Goal: Find specific page/section: Find specific page/section

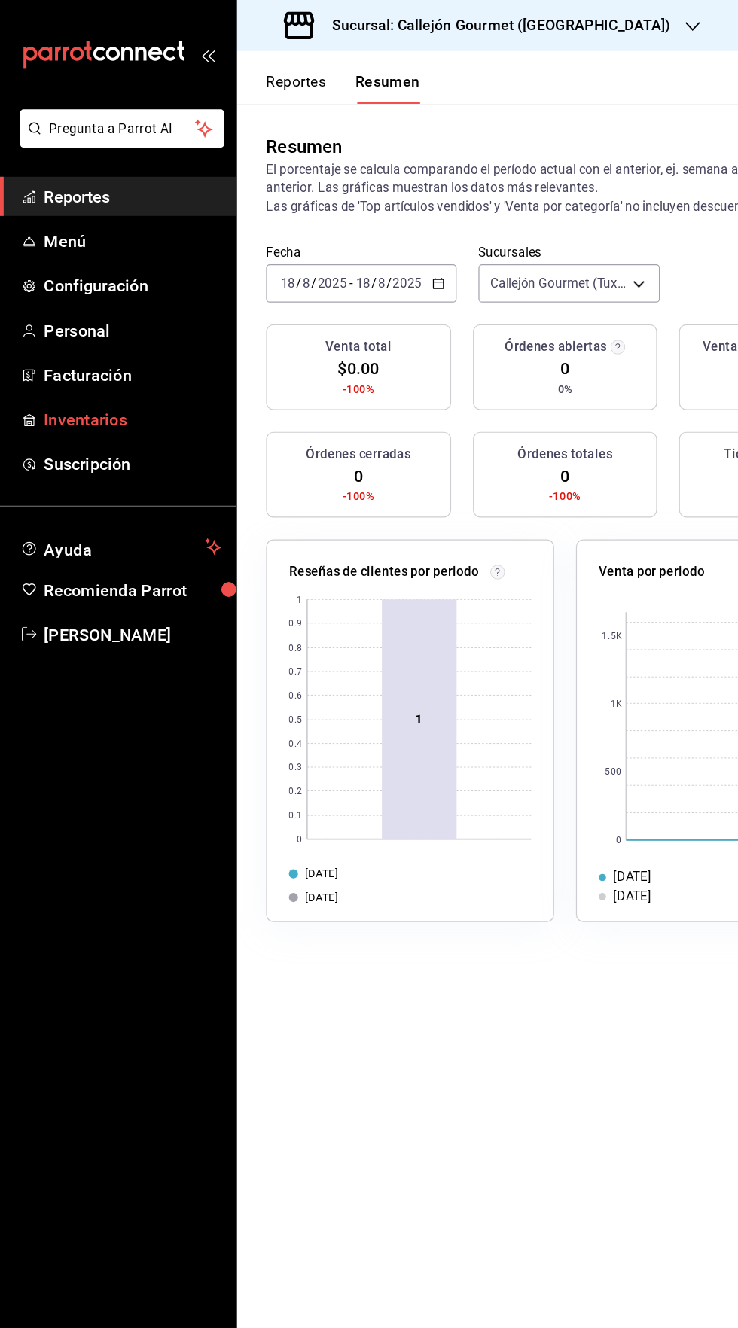
click at [105, 344] on span "Inventarios" at bounding box center [109, 347] width 147 height 20
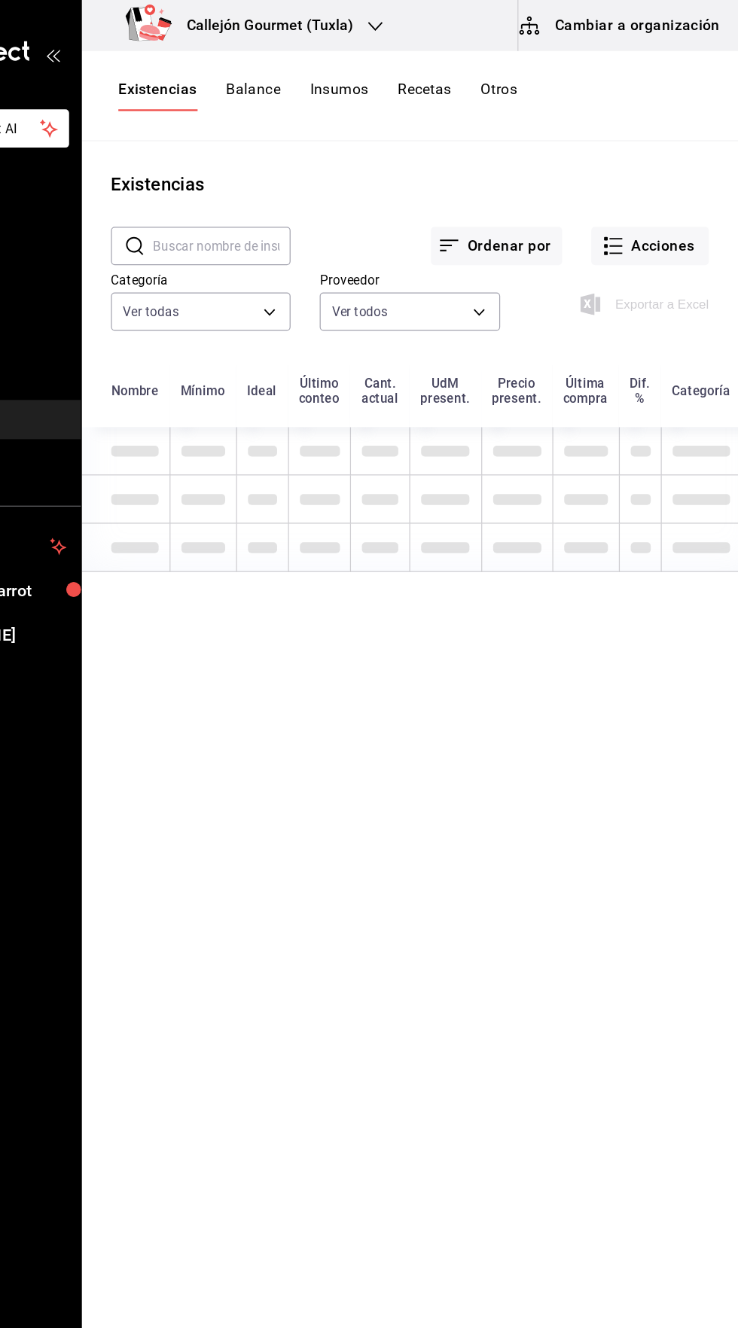
click at [311, 205] on input "text" at bounding box center [312, 203] width 114 height 30
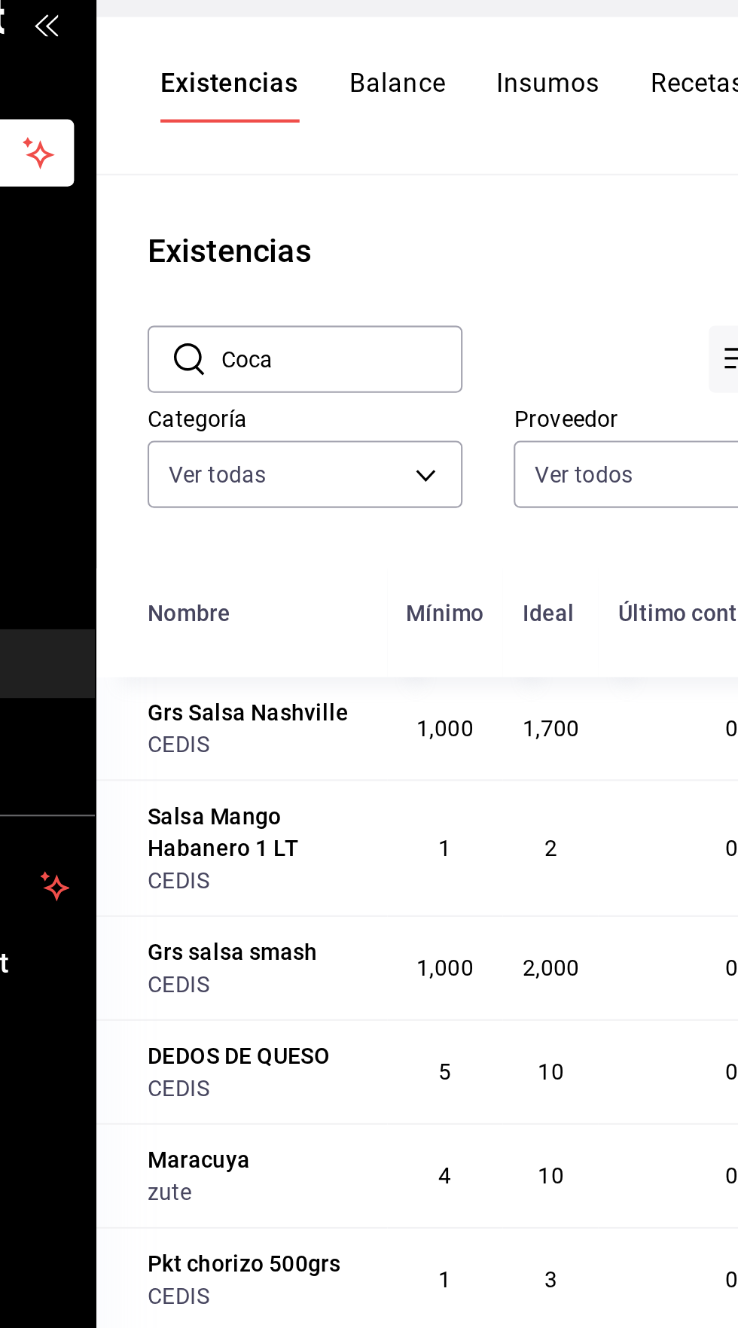
type input "Coca"
